Goal: Information Seeking & Learning: Learn about a topic

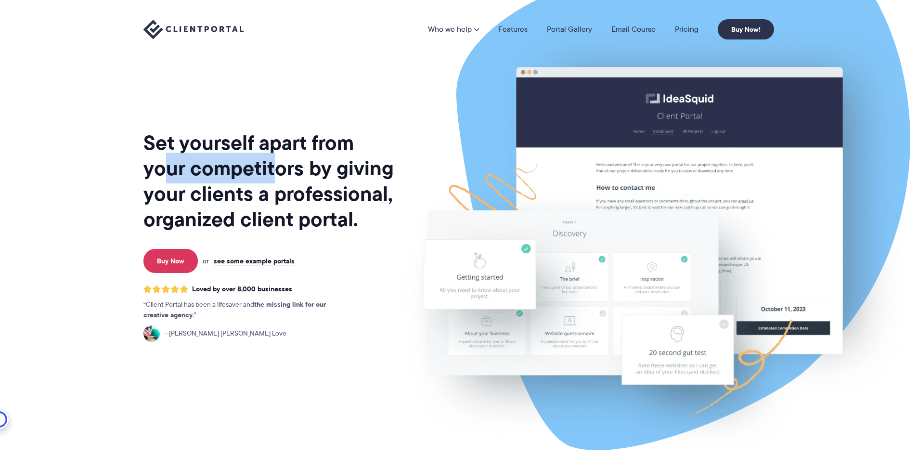
drag, startPoint x: 167, startPoint y: 170, endPoint x: 275, endPoint y: 172, distance: 107.8
click at [275, 172] on h1 "Set yourself apart from your competitors by giving your clients a professional,…" at bounding box center [269, 181] width 252 height 102
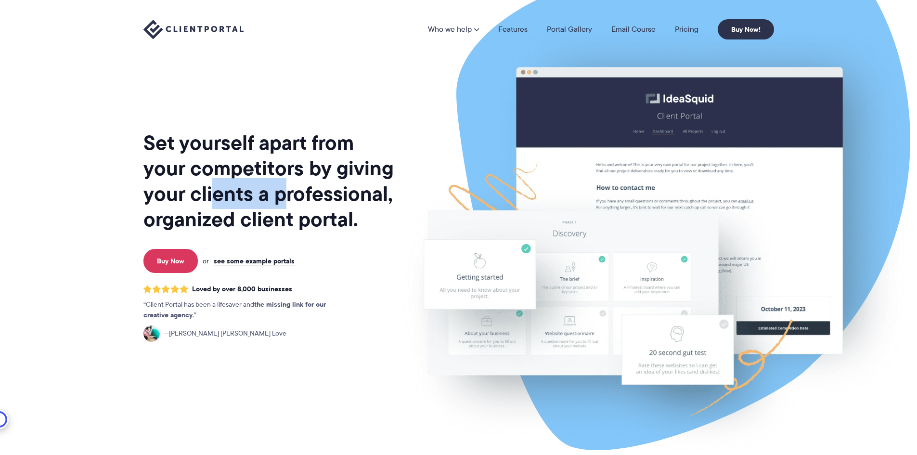
drag, startPoint x: 217, startPoint y: 200, endPoint x: 283, endPoint y: 196, distance: 67.0
click at [283, 196] on h1 "Set yourself apart from your competitors by giving your clients a professional,…" at bounding box center [269, 181] width 252 height 102
click at [269, 219] on h1 "Set yourself apart from your competitors by giving your clients a professional,…" at bounding box center [269, 181] width 252 height 102
click at [574, 28] on link "Portal Gallery" at bounding box center [569, 30] width 45 height 8
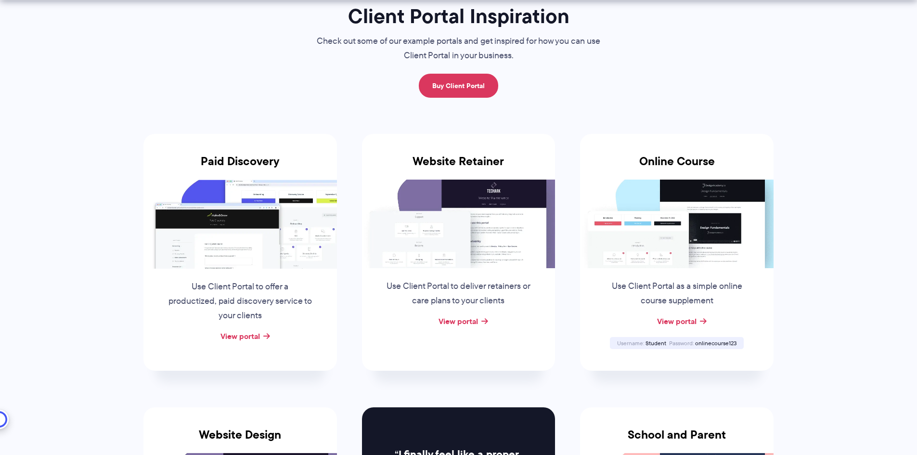
scroll to position [96, 0]
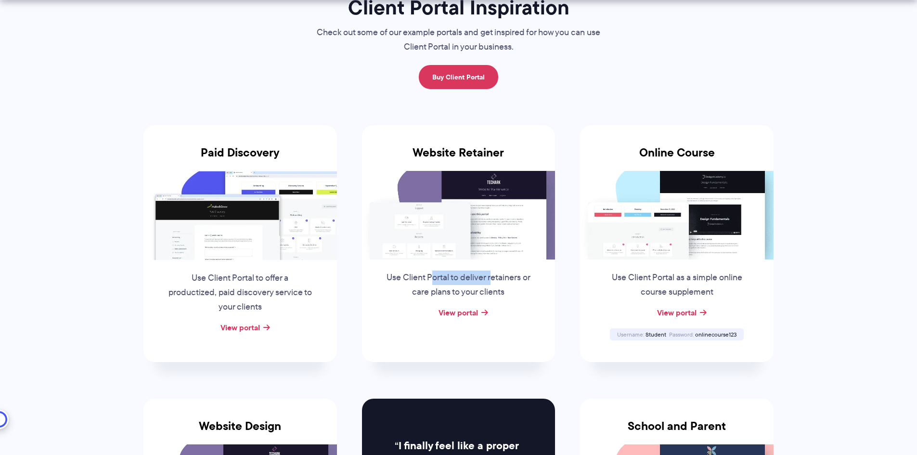
drag, startPoint x: 434, startPoint y: 279, endPoint x: 492, endPoint y: 279, distance: 58.2
click at [492, 279] on p "Use Client Portal to deliver retainers or care plans to your clients" at bounding box center [458, 284] width 146 height 29
drag, startPoint x: 448, startPoint y: 292, endPoint x: 469, endPoint y: 292, distance: 20.7
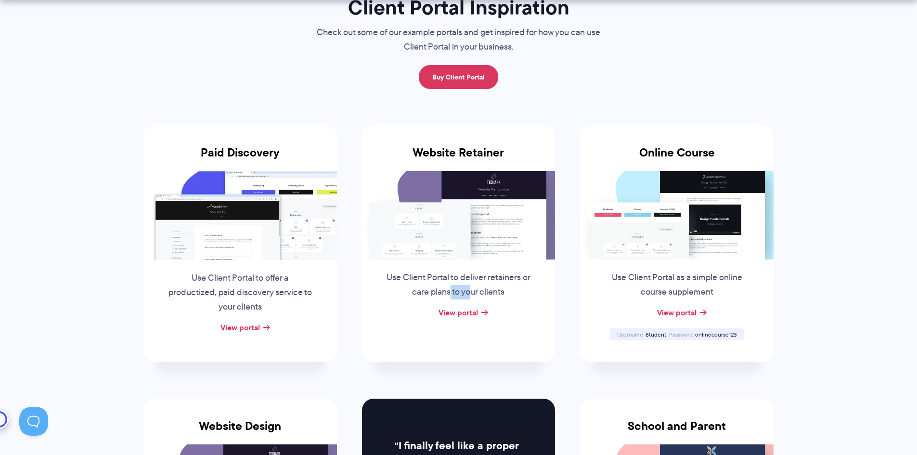
click at [469, 292] on p "Use Client Portal to deliver retainers or care plans to your clients" at bounding box center [458, 284] width 146 height 29
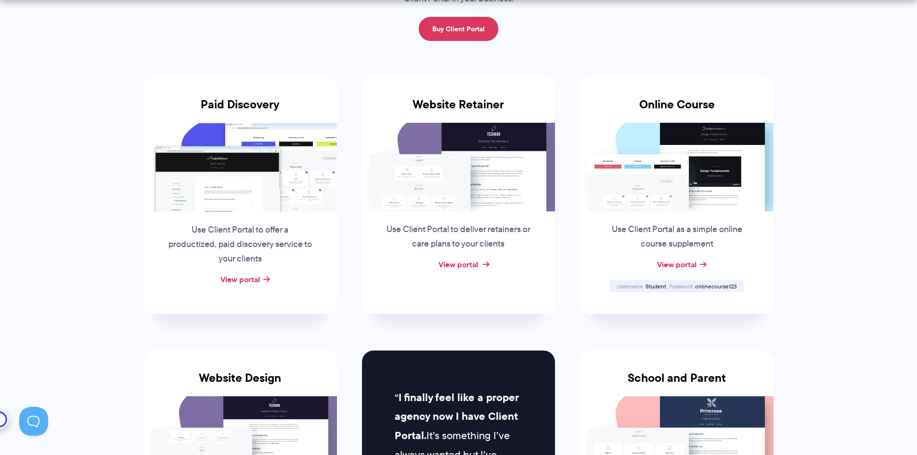
click at [466, 263] on link "View portal" at bounding box center [457, 264] width 39 height 12
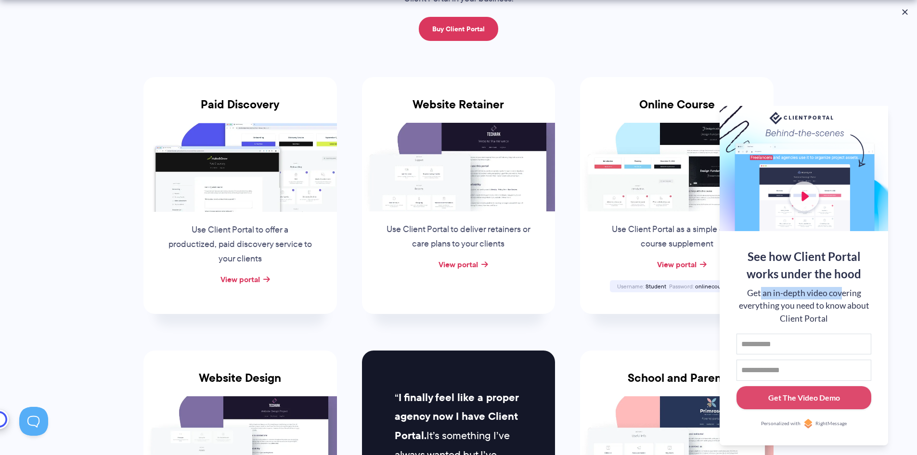
drag, startPoint x: 760, startPoint y: 291, endPoint x: 842, endPoint y: 292, distance: 81.8
click at [842, 292] on div "Get an in-depth video covering everything you need to know about Client Portal" at bounding box center [803, 306] width 135 height 38
drag, startPoint x: 752, startPoint y: 305, endPoint x: 829, endPoint y: 306, distance: 77.0
click at [829, 306] on div "Get an in-depth video covering everything you need to know about Client Portal" at bounding box center [803, 306] width 135 height 38
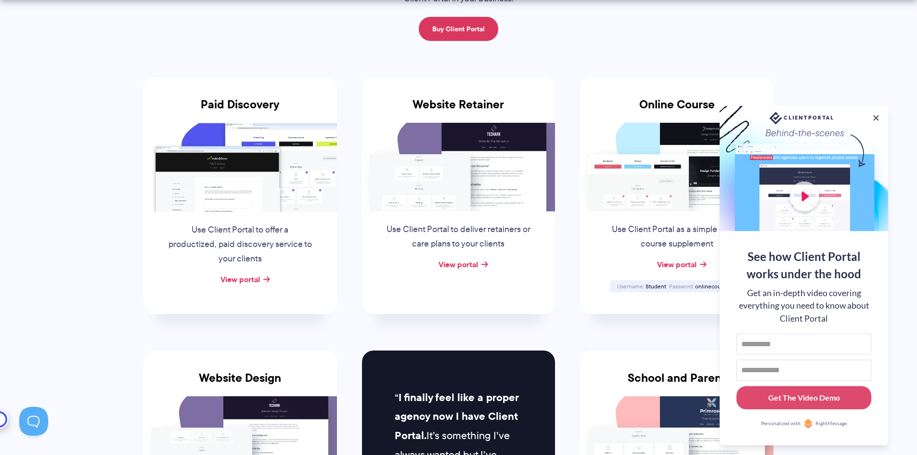
click at [655, 331] on li "Online Course Use Client Portal as a simple online course supplement View porta…" at bounding box center [676, 195] width 218 height 273
click at [875, 114] on button at bounding box center [876, 118] width 12 height 12
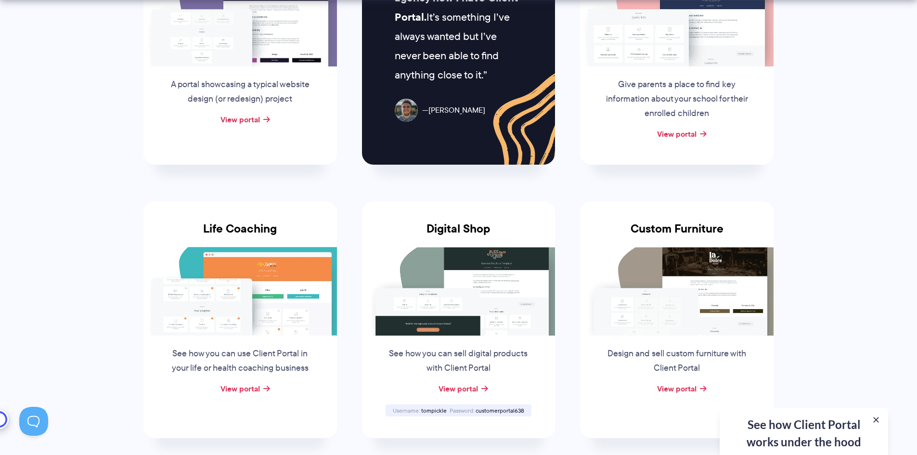
scroll to position [577, 0]
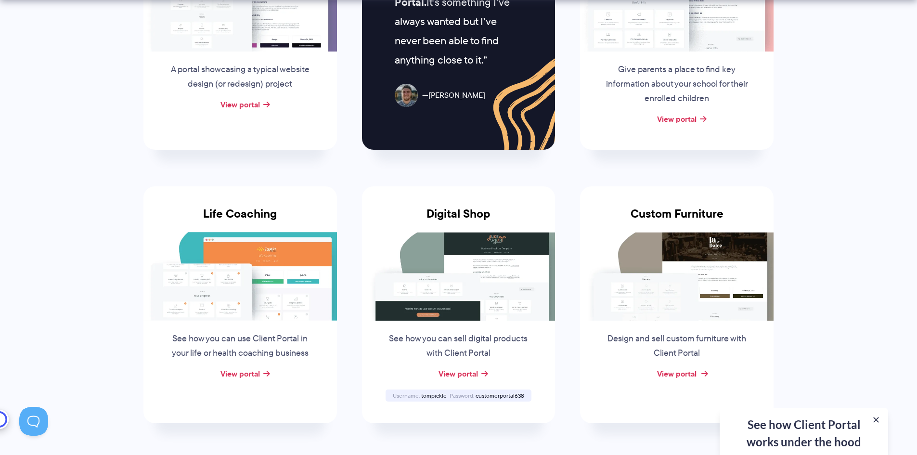
click at [670, 377] on link "View portal" at bounding box center [676, 374] width 39 height 12
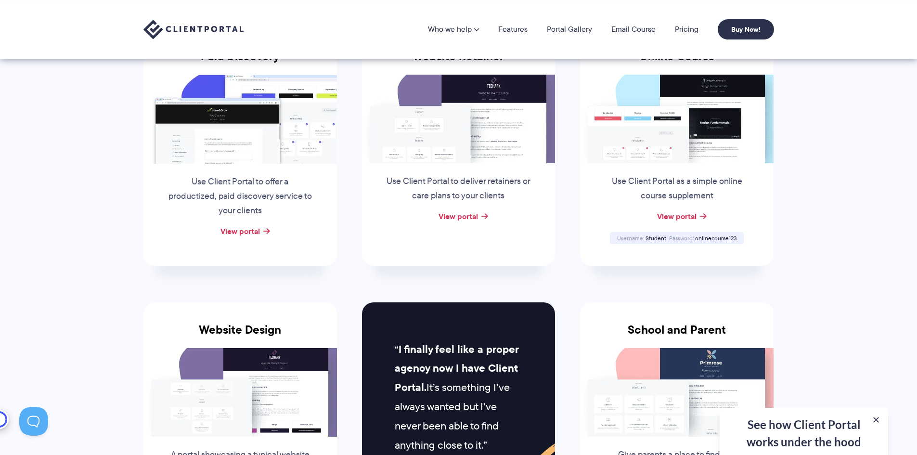
scroll to position [0, 0]
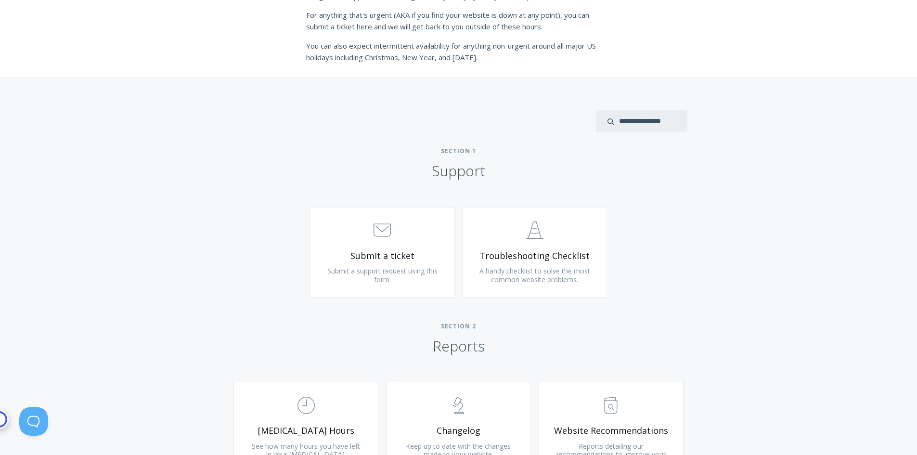
scroll to position [337, 0]
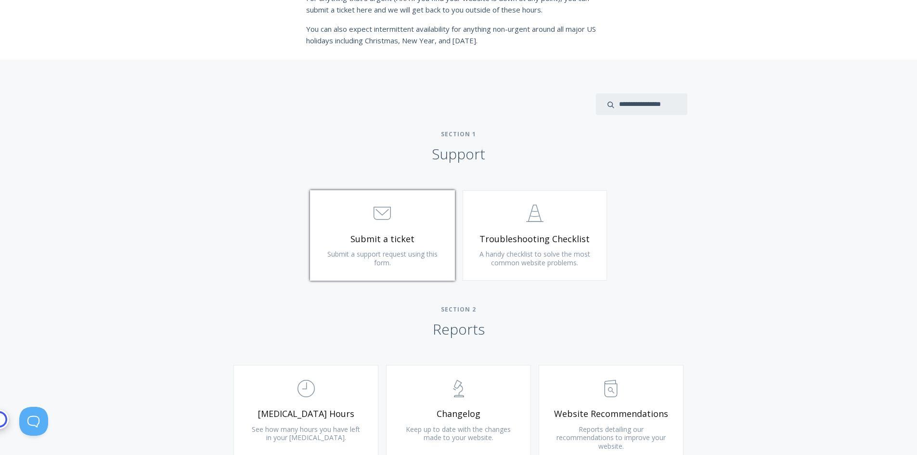
click at [390, 223] on span ".st0{fill:none;stroke:#000000;stroke-width:2;stroke-miterlimit:10;} 3. Communic…" at bounding box center [382, 213] width 115 height 29
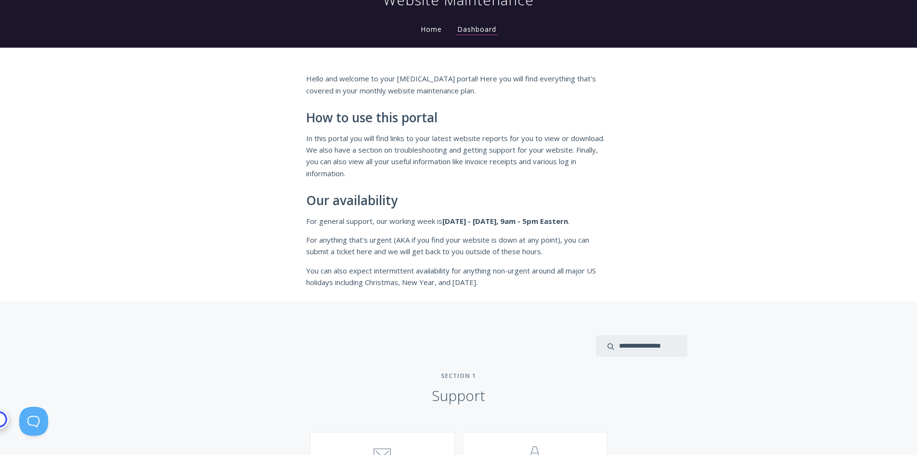
scroll to position [337, 0]
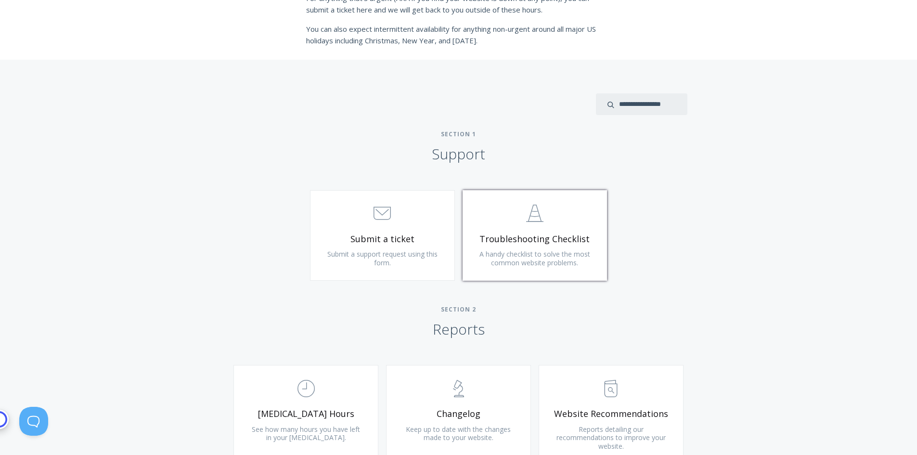
click at [547, 253] on span "A handy checklist to solve the most common website problems." at bounding box center [534, 258] width 111 height 18
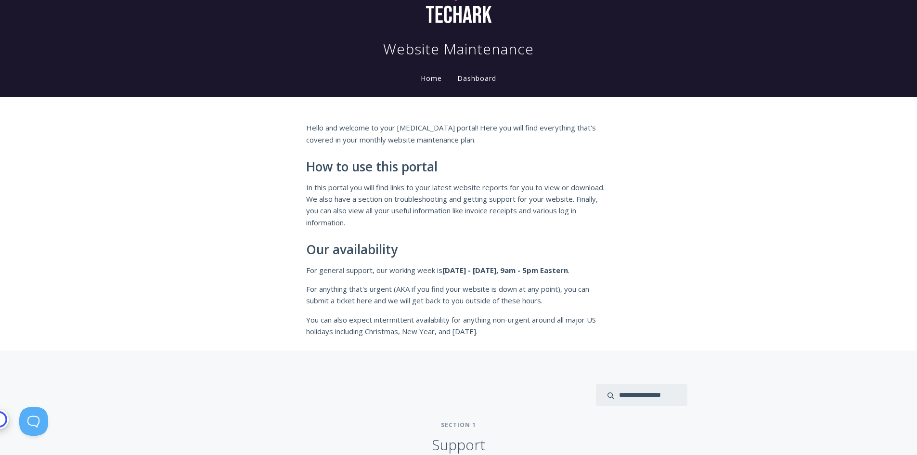
scroll to position [0, 0]
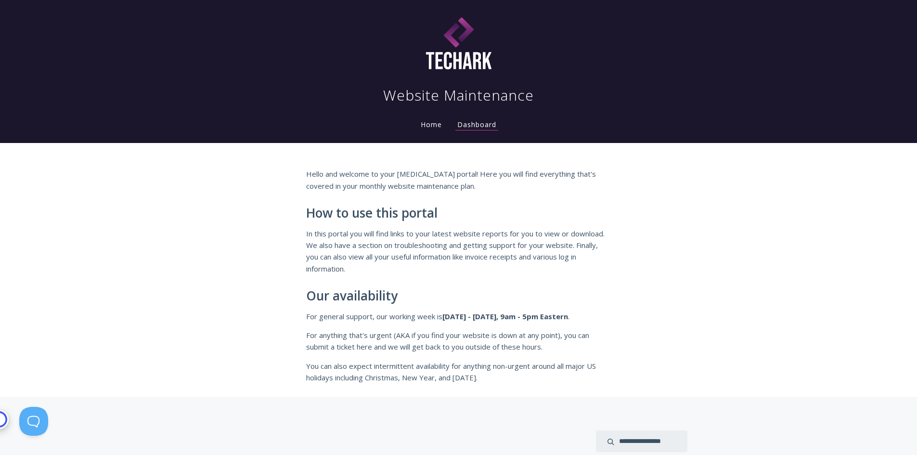
click at [427, 120] on link "Home" at bounding box center [431, 124] width 25 height 9
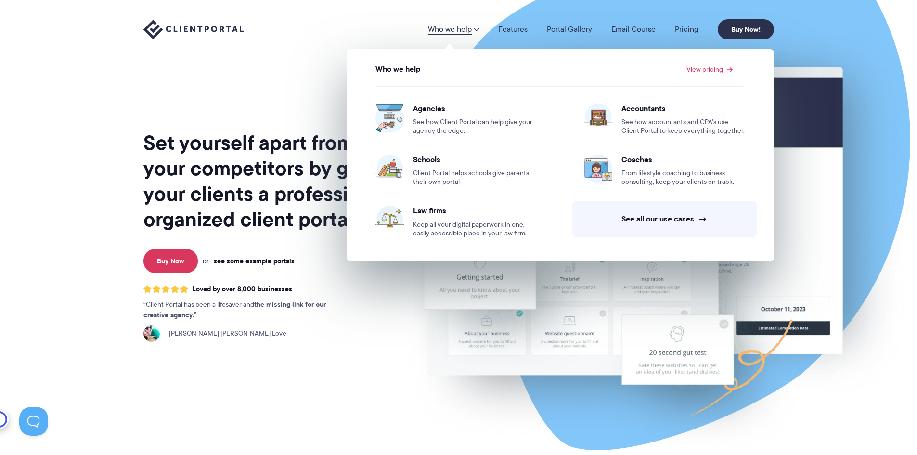
click at [373, 323] on div "Loved by over 8,000 businesses Client Portal has been a lifesaver and the missi…" at bounding box center [269, 313] width 252 height 57
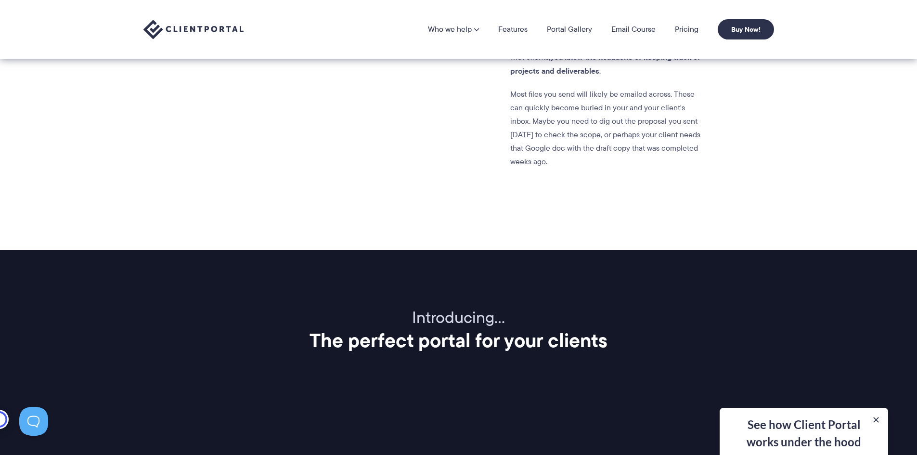
scroll to position [722, 0]
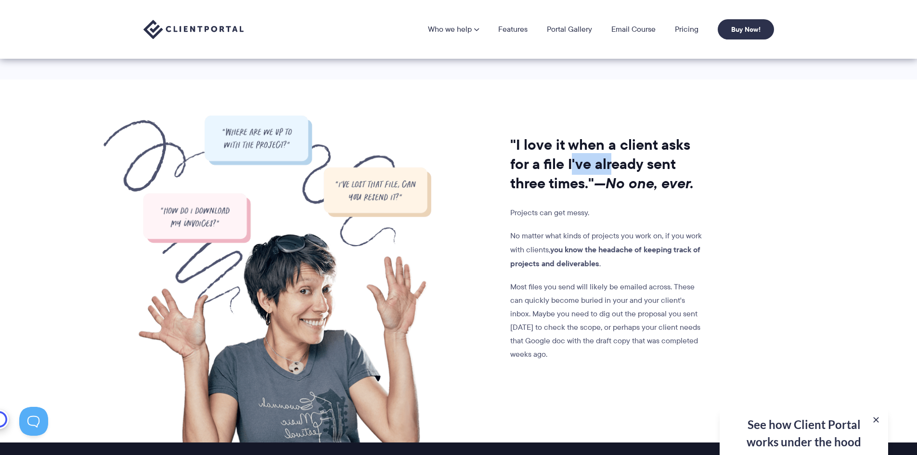
drag, startPoint x: 572, startPoint y: 167, endPoint x: 608, endPoint y: 167, distance: 36.6
click at [608, 167] on h2 ""I love it when a client asks for a file I've already sent three times." —No on…" at bounding box center [607, 164] width 195 height 58
click at [570, 185] on h2 ""I love it when a client asks for a file I've already sent three times." —No on…" at bounding box center [607, 164] width 195 height 58
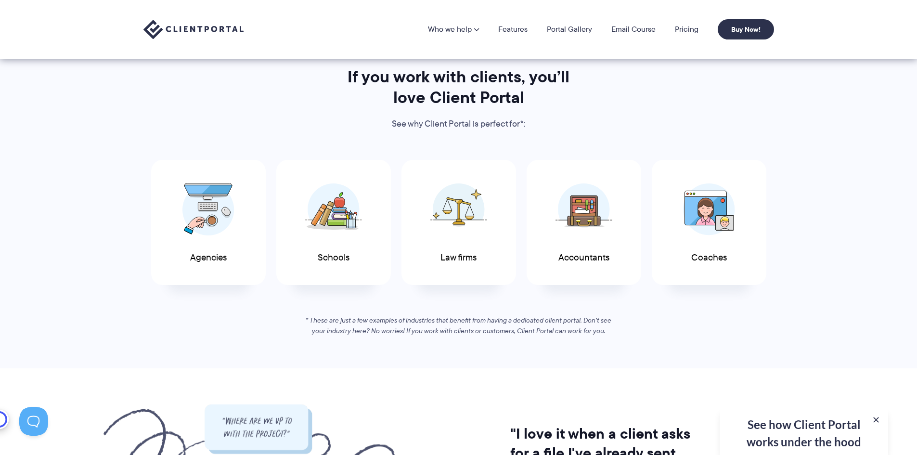
scroll to position [385, 0]
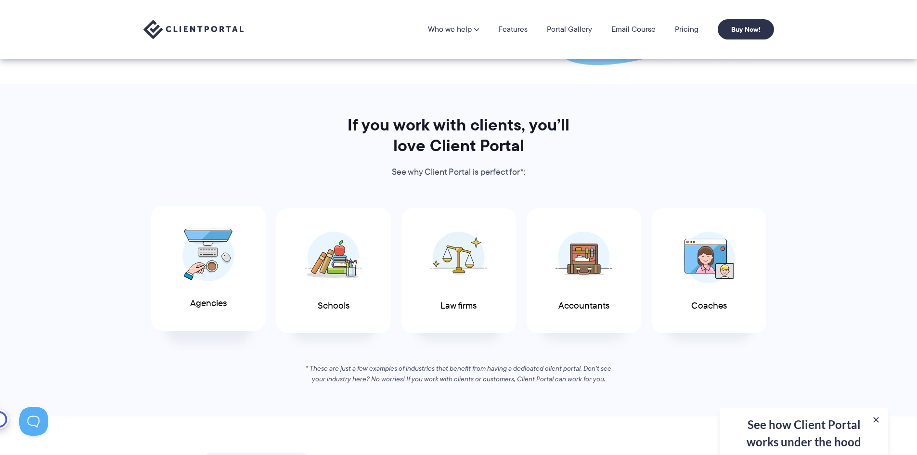
click at [227, 257] on img at bounding box center [208, 255] width 52 height 53
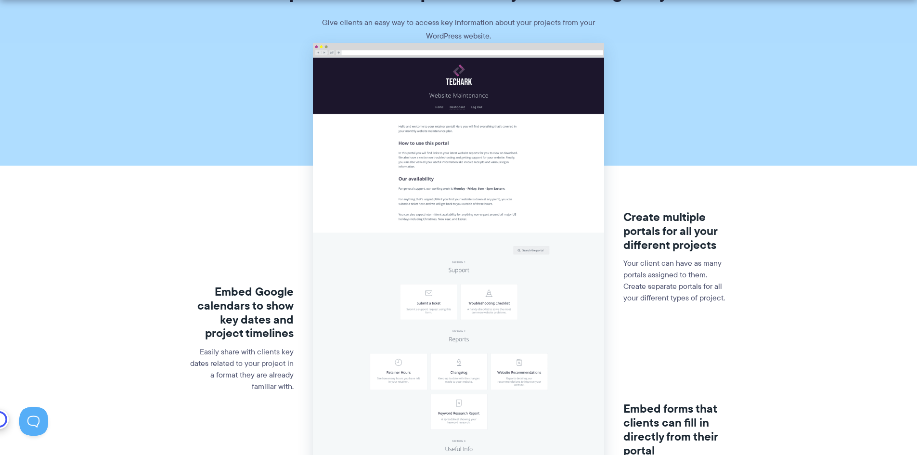
scroll to position [144, 0]
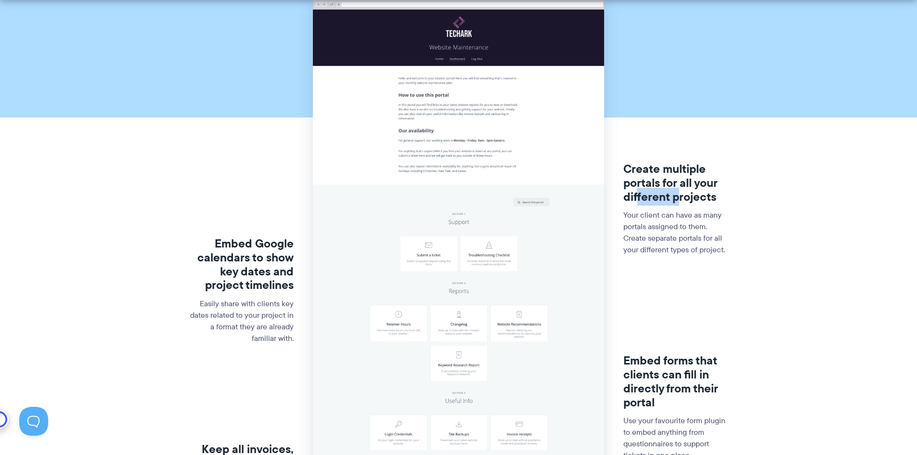
drag, startPoint x: 637, startPoint y: 200, endPoint x: 679, endPoint y: 198, distance: 42.8
click at [679, 198] on h3 "Create multiple portals for all your different projects" at bounding box center [675, 182] width 105 height 41
drag, startPoint x: 645, startPoint y: 213, endPoint x: 694, endPoint y: 213, distance: 49.6
click at [694, 213] on p "Your client can have as many portals assigned to them. Create separate portals …" at bounding box center [675, 232] width 105 height 46
drag, startPoint x: 645, startPoint y: 228, endPoint x: 685, endPoint y: 228, distance: 39.9
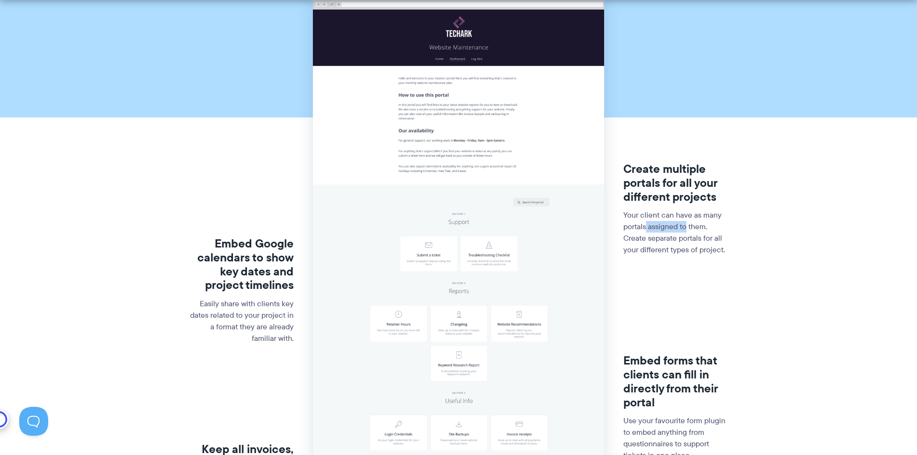
click at [685, 228] on p "Your client can have as many portals assigned to them. Create separate portals …" at bounding box center [675, 232] width 105 height 46
drag, startPoint x: 630, startPoint y: 238, endPoint x: 685, endPoint y: 240, distance: 54.9
click at [685, 240] on p "Your client can have as many portals assigned to them. Create separate portals …" at bounding box center [675, 232] width 105 height 46
click at [685, 241] on p "Your client can have as many portals assigned to them. Create separate portals …" at bounding box center [675, 232] width 105 height 46
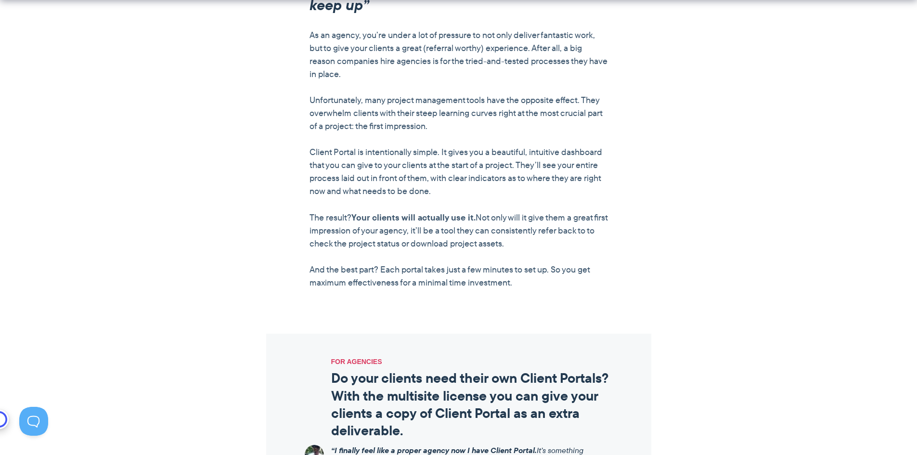
scroll to position [914, 0]
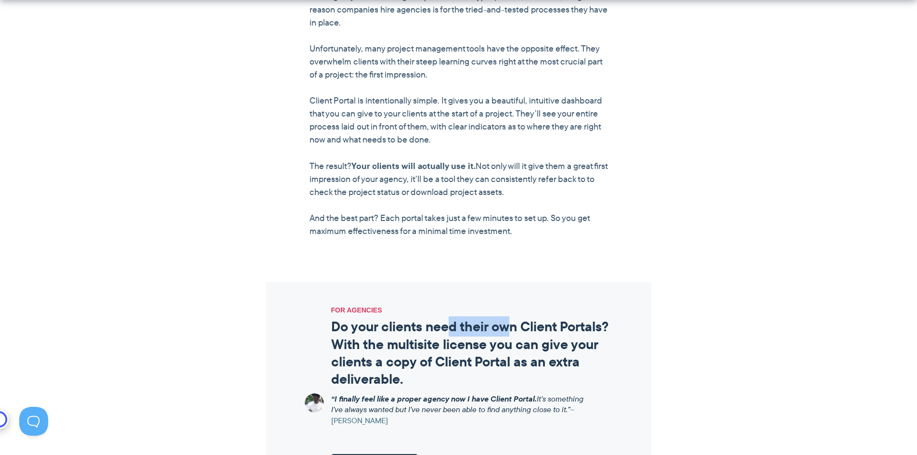
drag, startPoint x: 450, startPoint y: 326, endPoint x: 510, endPoint y: 328, distance: 59.2
click at [510, 328] on h2 "Do your clients need their own Client Portals? With the multisite license you c…" at bounding box center [471, 353] width 281 height 70
drag, startPoint x: 398, startPoint y: 349, endPoint x: 456, endPoint y: 346, distance: 57.8
click at [456, 346] on h2 "Do your clients need their own Client Portals? With the multisite license you c…" at bounding box center [471, 353] width 281 height 70
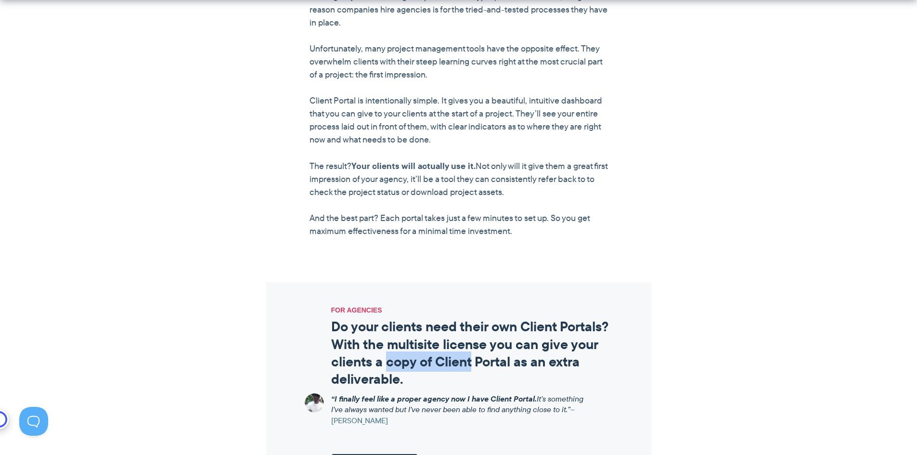
drag, startPoint x: 384, startPoint y: 364, endPoint x: 473, endPoint y: 363, distance: 88.5
click at [473, 363] on h2 "Do your clients need their own Client Portals? With the multisite license you c…" at bounding box center [471, 353] width 281 height 70
drag, startPoint x: 368, startPoint y: 397, endPoint x: 434, endPoint y: 400, distance: 66.9
click at [434, 400] on strong "“I finally feel like a proper agency now I have Client Portal." at bounding box center [433, 399] width 205 height 12
click at [357, 412] on p "“I finally feel like a proper agency now I have Client Portal. It’s something I…" at bounding box center [459, 409] width 257 height 33
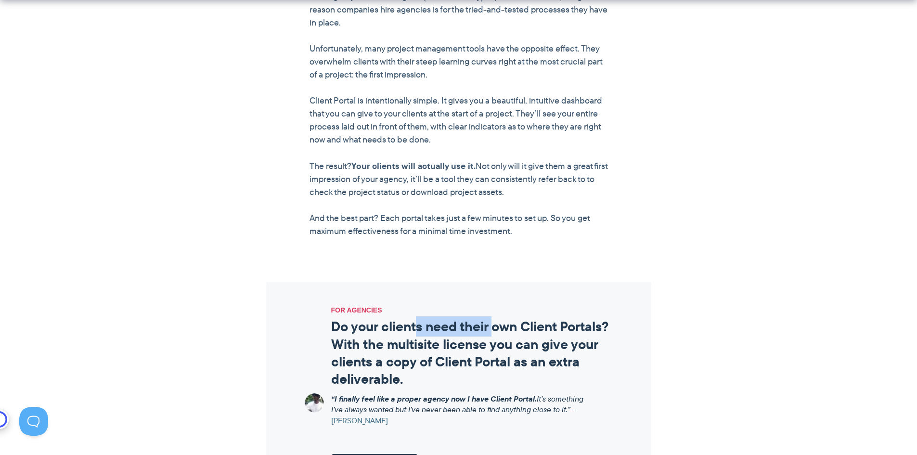
drag, startPoint x: 417, startPoint y: 330, endPoint x: 496, endPoint y: 329, distance: 78.4
click at [496, 329] on h2 "Do your clients need their own Client Portals? With the multisite license you c…" at bounding box center [471, 353] width 281 height 70
drag, startPoint x: 381, startPoint y: 346, endPoint x: 479, endPoint y: 343, distance: 98.7
click at [479, 343] on h2 "Do your clients need their own Client Portals? With the multisite license you c…" at bounding box center [471, 353] width 281 height 70
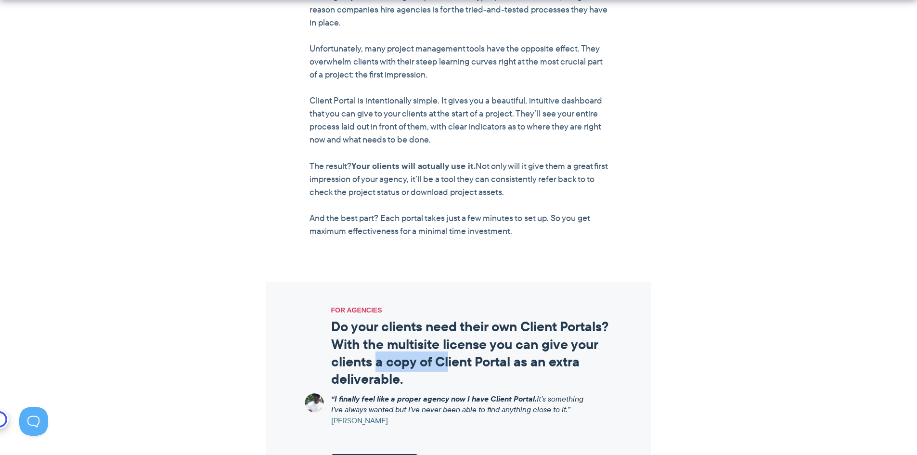
drag, startPoint x: 375, startPoint y: 363, endPoint x: 447, endPoint y: 363, distance: 72.2
click at [447, 363] on h2 "Do your clients need their own Client Portals? With the multisite license you c…" at bounding box center [471, 353] width 281 height 70
drag, startPoint x: 368, startPoint y: 399, endPoint x: 520, endPoint y: 399, distance: 152.0
click at [520, 399] on strong "“I finally feel like a proper agency now I have Client Portal." at bounding box center [433, 399] width 205 height 12
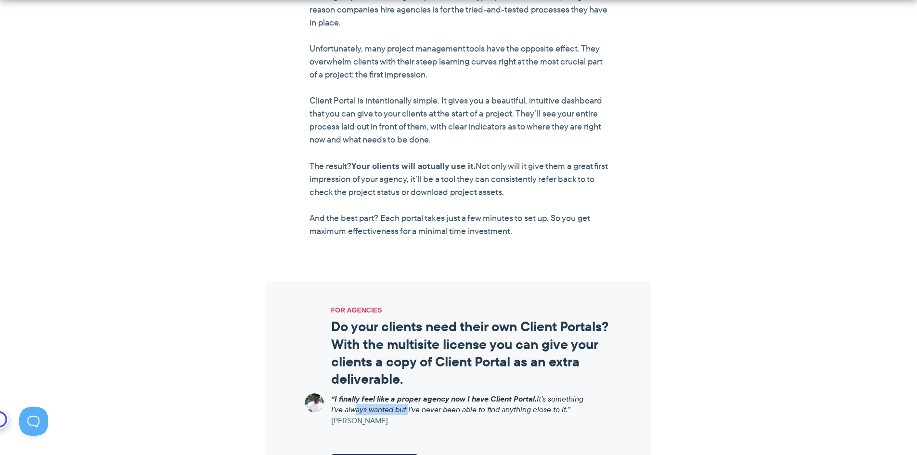
drag, startPoint x: 350, startPoint y: 411, endPoint x: 407, endPoint y: 410, distance: 56.3
click at [407, 410] on p "“I finally feel like a proper agency now I have Client Portal. It’s something I…" at bounding box center [459, 409] width 257 height 33
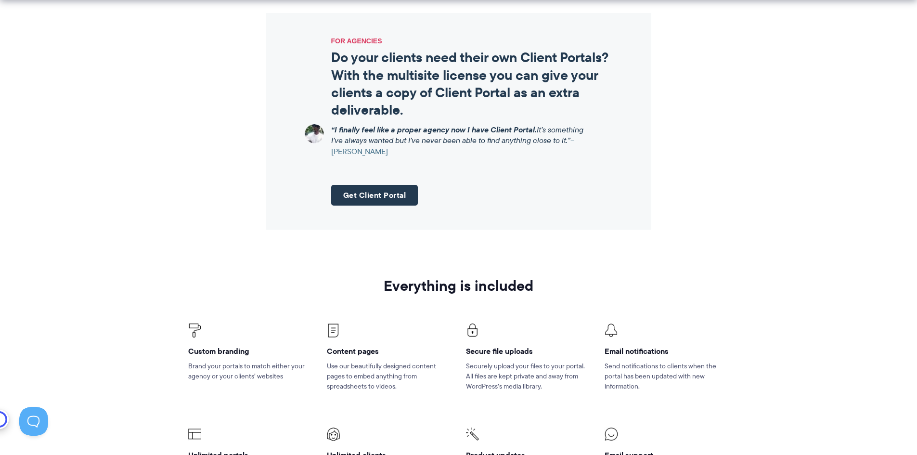
scroll to position [1203, 0]
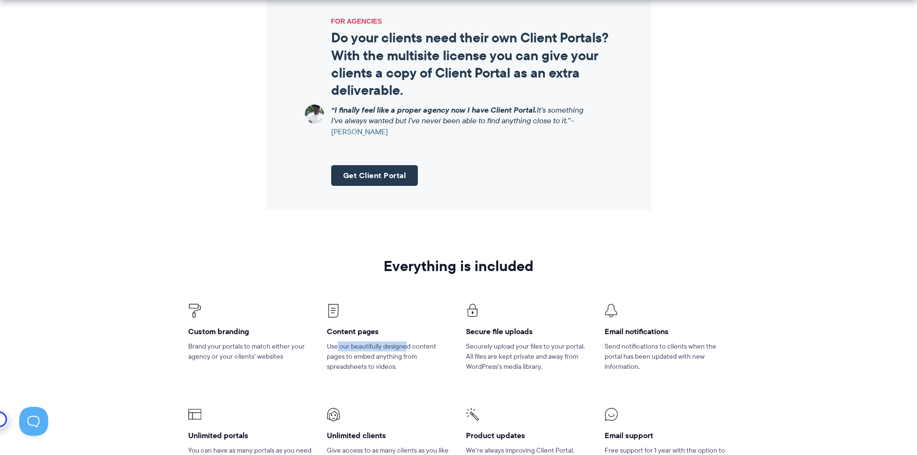
drag, startPoint x: 337, startPoint y: 345, endPoint x: 406, endPoint y: 346, distance: 68.3
click at [406, 346] on p "Use our beautifully designed content pages to embed anything from spreadsheets …" at bounding box center [389, 356] width 124 height 30
drag, startPoint x: 349, startPoint y: 357, endPoint x: 404, endPoint y: 357, distance: 54.9
click at [404, 357] on p "Use our beautifully designed content pages to embed anything from spreadsheets …" at bounding box center [389, 356] width 124 height 30
drag, startPoint x: 347, startPoint y: 367, endPoint x: 390, endPoint y: 367, distance: 42.3
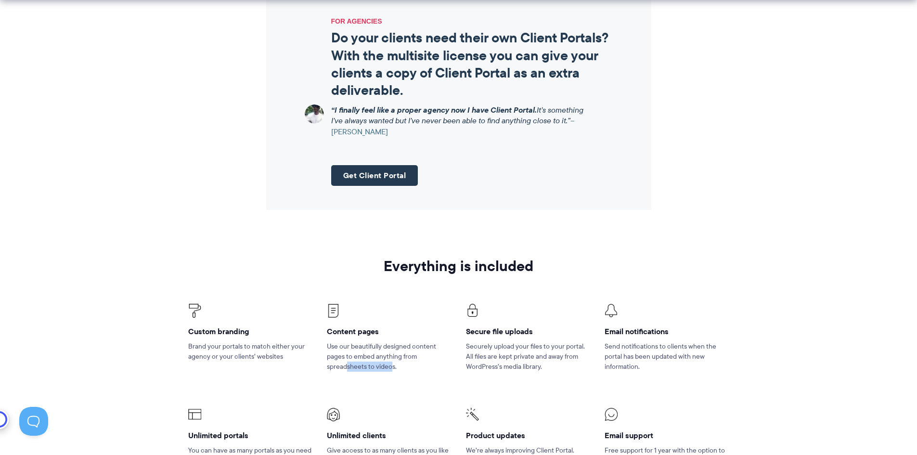
click at [390, 367] on p "Use our beautifully designed content pages to embed anything from spreadsheets …" at bounding box center [389, 356] width 124 height 30
drag, startPoint x: 466, startPoint y: 345, endPoint x: 508, endPoint y: 345, distance: 41.9
click at [508, 345] on p "Securely upload your files to your portal. All files are kept private and away …" at bounding box center [528, 356] width 124 height 30
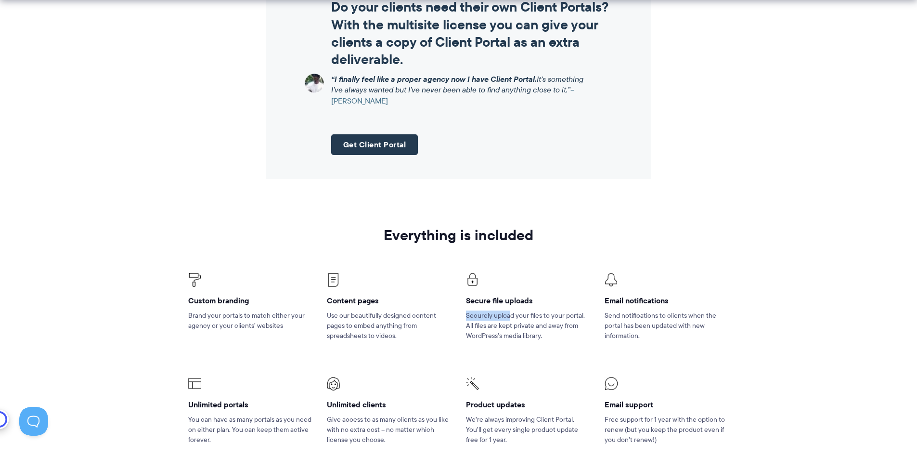
scroll to position [1251, 0]
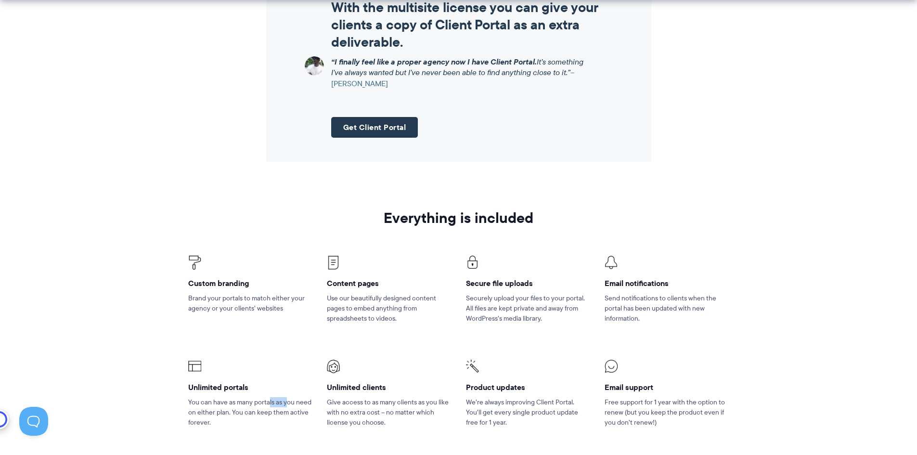
drag, startPoint x: 269, startPoint y: 405, endPoint x: 286, endPoint y: 405, distance: 17.3
click at [286, 405] on p "You can have as many portals as you need on either plan. You can keep them acti…" at bounding box center [250, 412] width 124 height 30
drag, startPoint x: 227, startPoint y: 403, endPoint x: 277, endPoint y: 404, distance: 50.1
click at [277, 404] on p "You can have as many portals as you need on either plan. You can keep them acti…" at bounding box center [250, 412] width 124 height 30
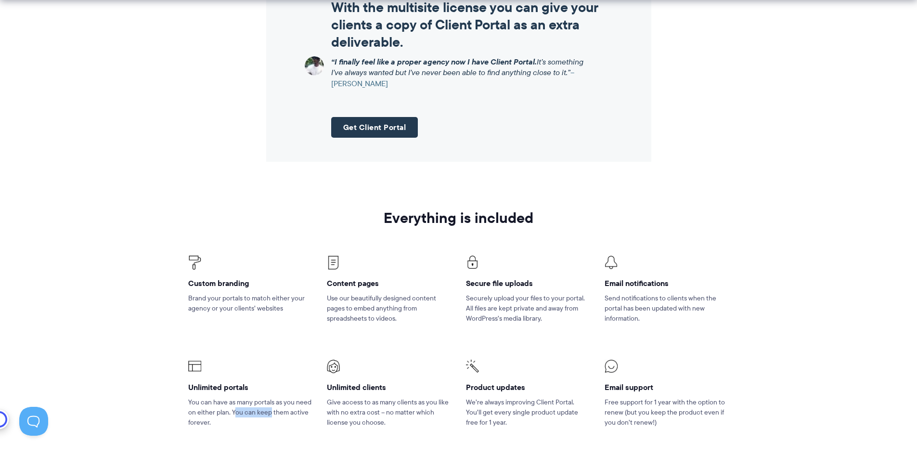
drag, startPoint x: 233, startPoint y: 412, endPoint x: 269, endPoint y: 415, distance: 35.7
click at [269, 415] on p "You can have as many portals as you need on either plan. You can keep them acti…" at bounding box center [250, 412] width 124 height 30
drag, startPoint x: 340, startPoint y: 402, endPoint x: 406, endPoint y: 401, distance: 65.4
click at [406, 401] on p "Give access to as many clients as you like with no extra cost – no matter which…" at bounding box center [389, 412] width 124 height 30
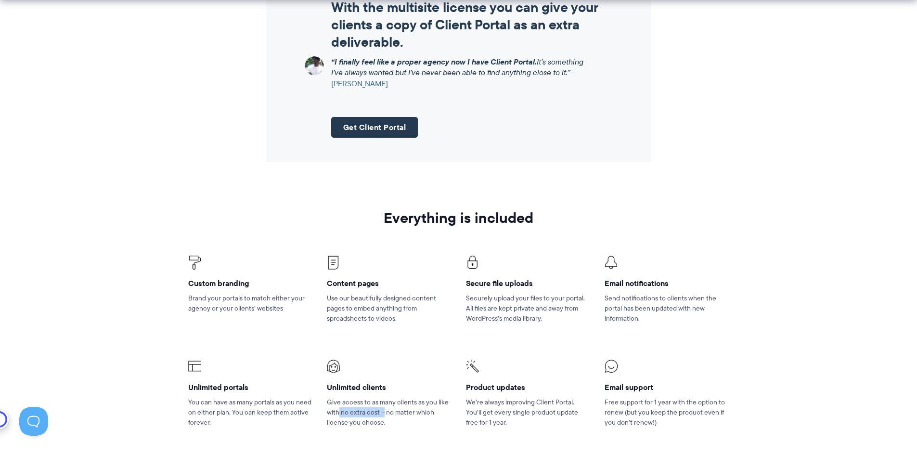
drag, startPoint x: 339, startPoint y: 413, endPoint x: 383, endPoint y: 412, distance: 43.8
click at [383, 412] on p "Give access to as many clients as you like with no extra cost – no matter which…" at bounding box center [389, 412] width 124 height 30
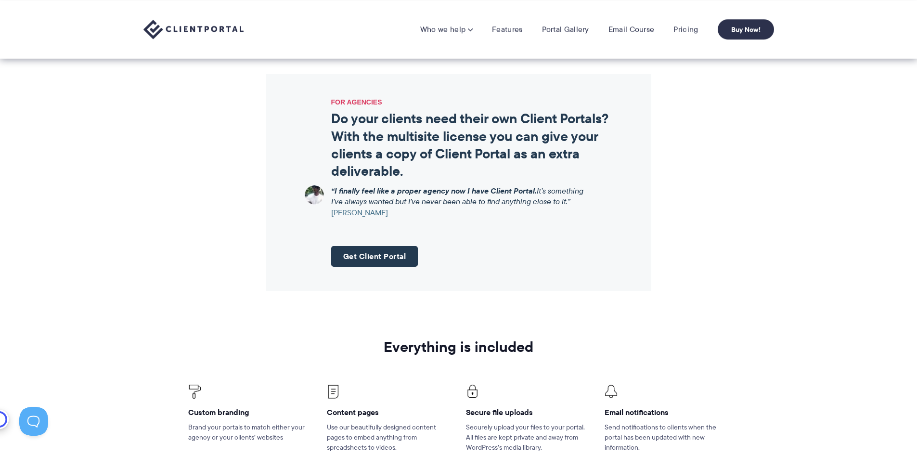
scroll to position [1107, 0]
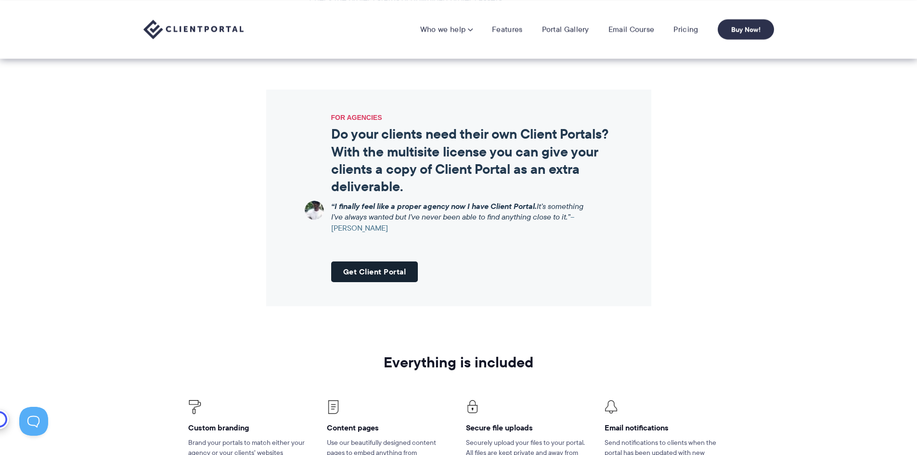
click at [384, 275] on link "Get Client Portal" at bounding box center [374, 271] width 87 height 21
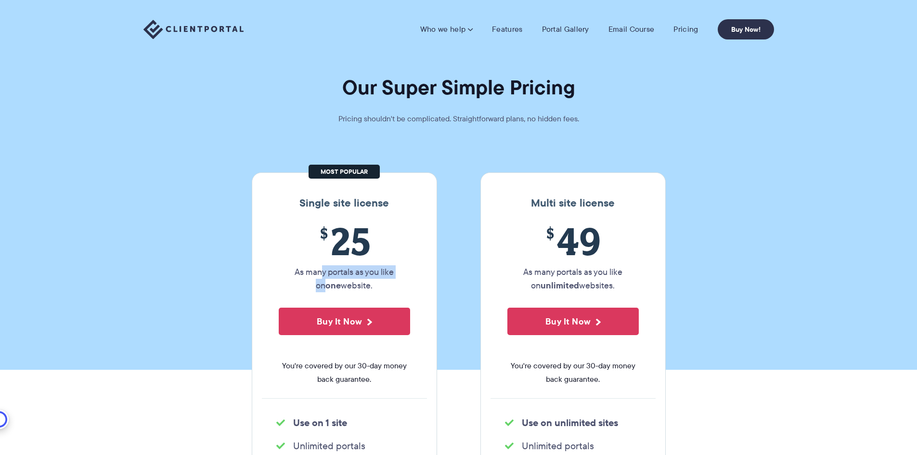
drag, startPoint x: 317, startPoint y: 274, endPoint x: 400, endPoint y: 275, distance: 82.8
click at [400, 275] on p "As many portals as you like on one website." at bounding box center [344, 278] width 131 height 27
click at [336, 286] on p "As many portals as you like on one website." at bounding box center [344, 278] width 131 height 27
drag, startPoint x: 321, startPoint y: 286, endPoint x: 365, endPoint y: 285, distance: 43.8
click at [365, 285] on p "As many portals as you like on one website." at bounding box center [344, 278] width 131 height 27
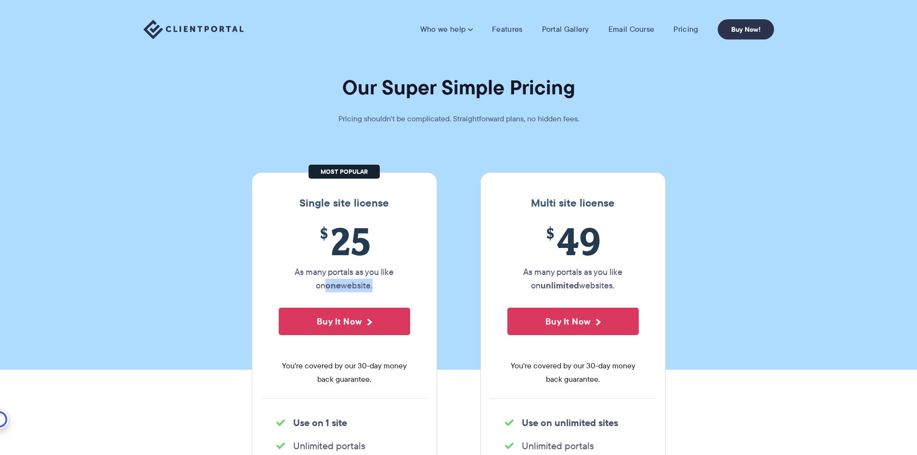
click at [365, 285] on p "As many portals as you like on one website." at bounding box center [344, 278] width 131 height 27
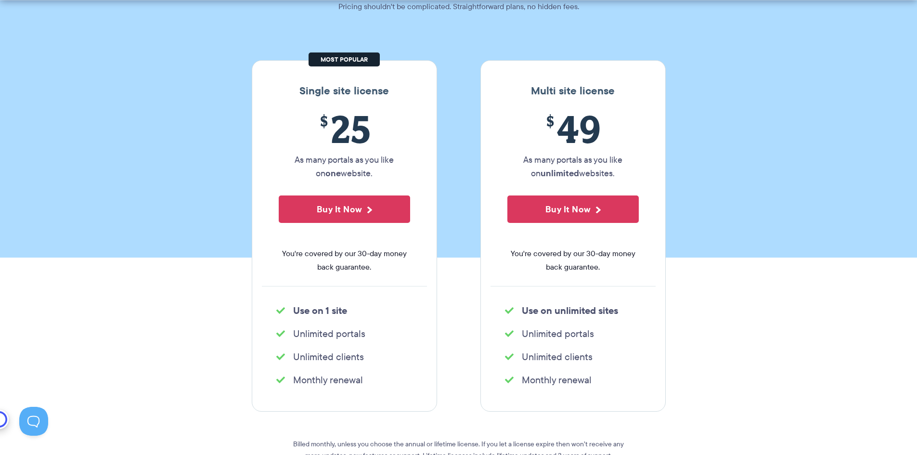
scroll to position [144, 0]
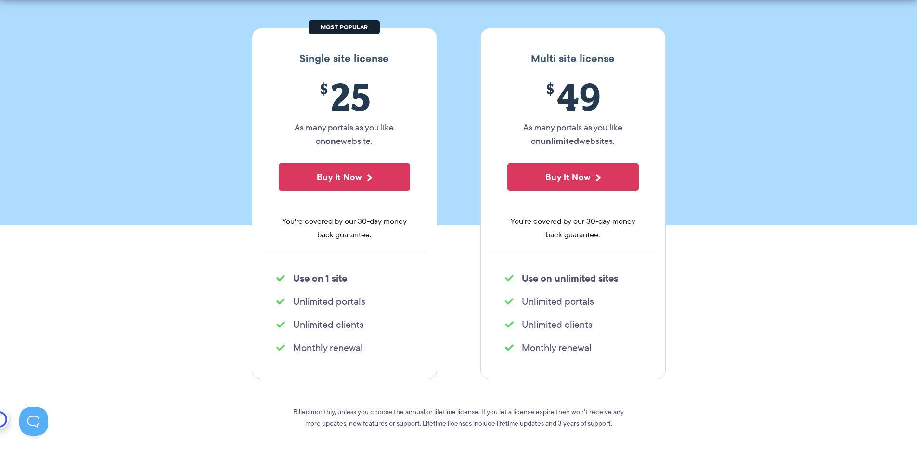
click at [325, 329] on li "Unlimited clients" at bounding box center [344, 324] width 136 height 13
drag, startPoint x: 332, startPoint y: 103, endPoint x: 358, endPoint y: 107, distance: 25.8
click at [358, 107] on span "$ 25" at bounding box center [344, 97] width 131 height 44
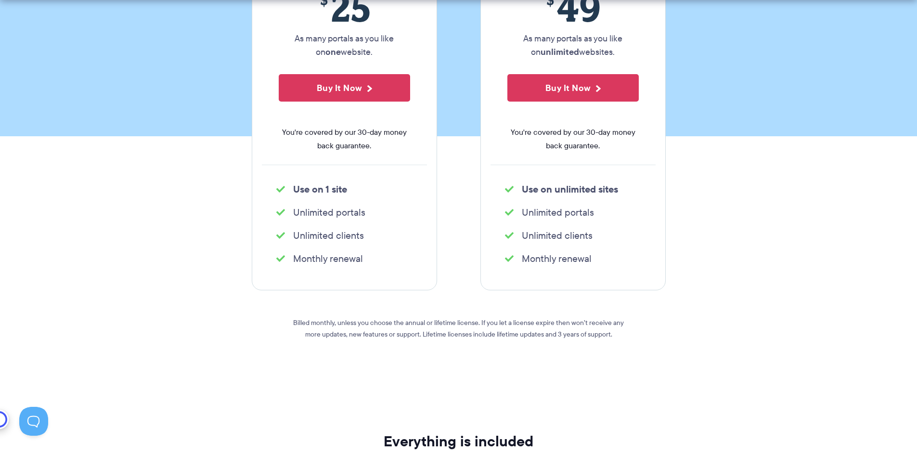
scroll to position [241, 0]
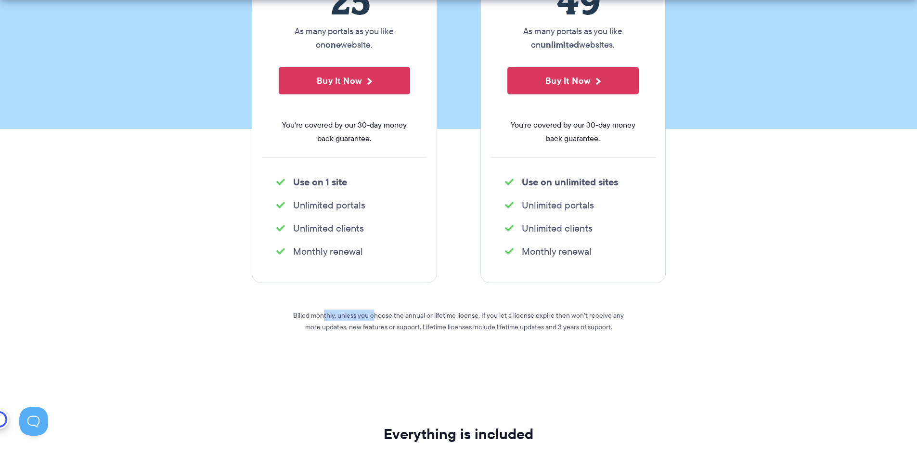
drag, startPoint x: 318, startPoint y: 315, endPoint x: 367, endPoint y: 316, distance: 48.6
click at [367, 316] on p "Billed monthly, unless you choose the annual or lifetime license. If you let a …" at bounding box center [458, 320] width 346 height 23
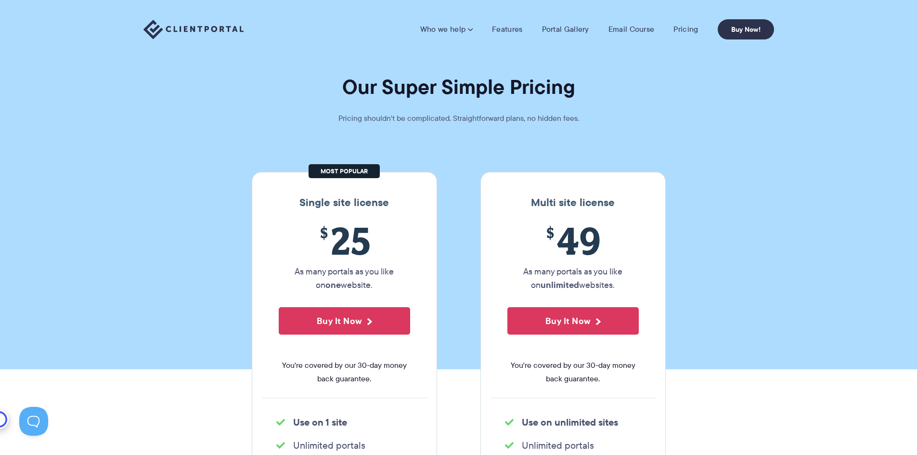
scroll to position [0, 0]
